Goal: Task Accomplishment & Management: Manage account settings

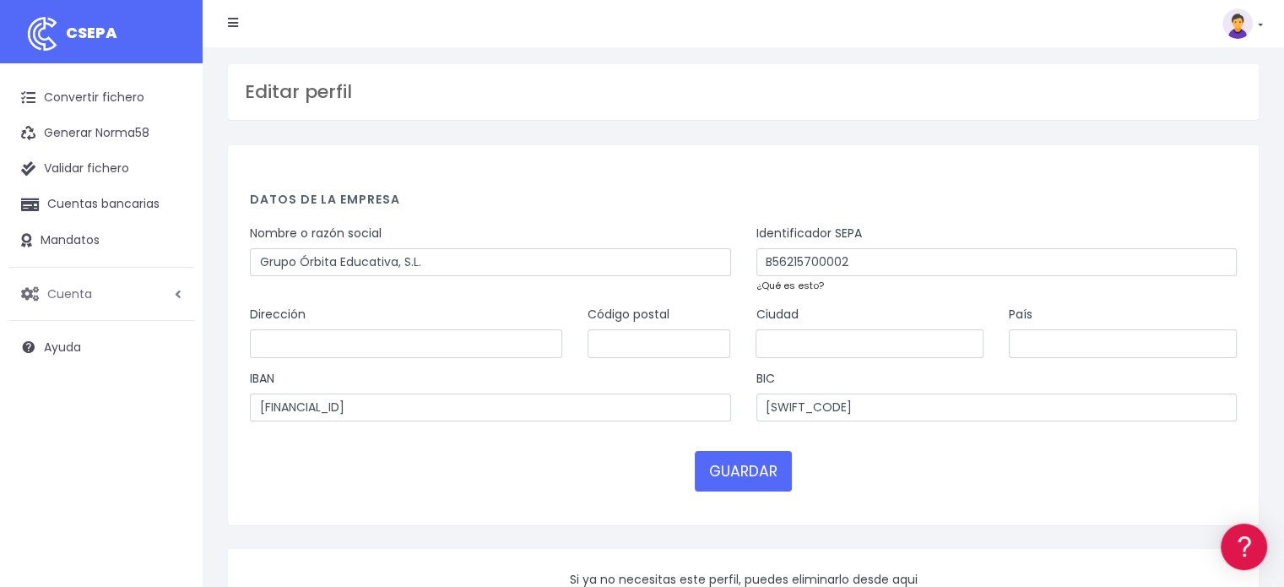
click at [78, 293] on span "Cuenta" at bounding box center [69, 292] width 45 height 17
click at [82, 361] on link "Suscripción" at bounding box center [110, 364] width 167 height 30
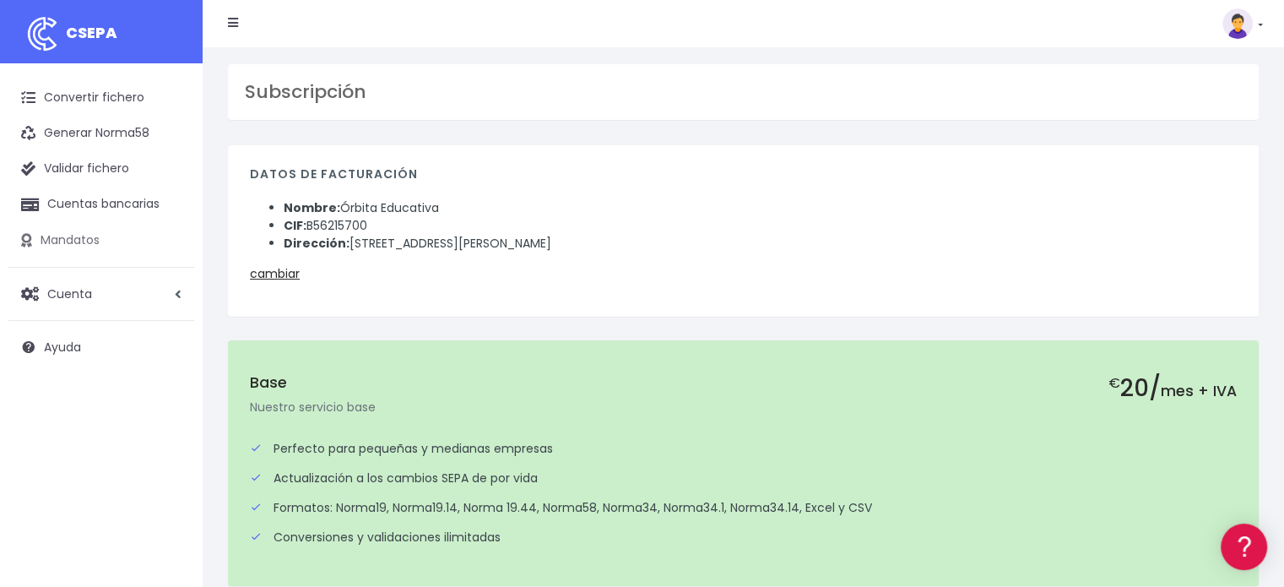
click at [81, 238] on link "Mandatos" at bounding box center [101, 240] width 186 height 35
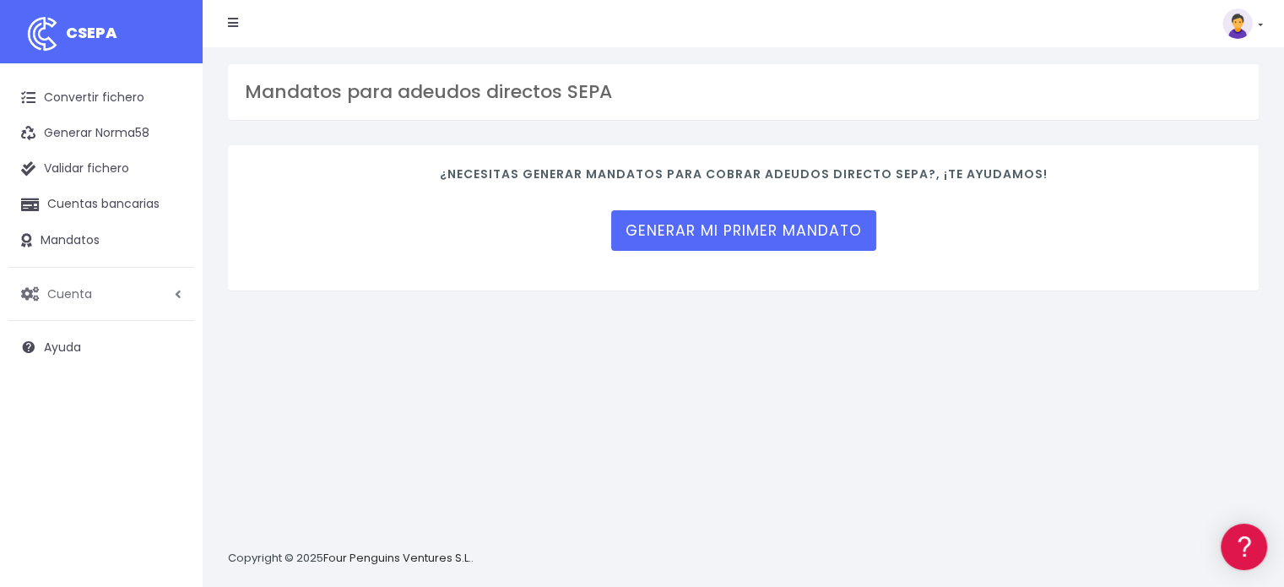
click at [66, 293] on span "Cuenta" at bounding box center [69, 292] width 45 height 17
